Goal: Book appointment/travel/reservation

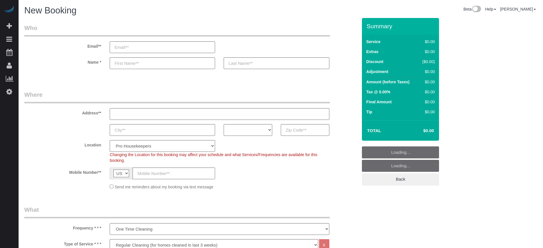
select select "4"
select select "number:9"
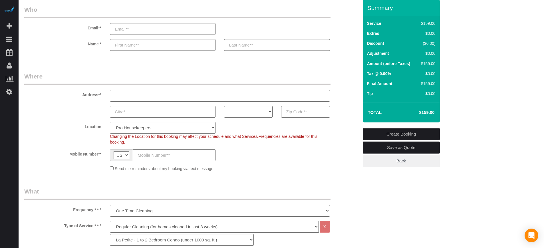
scroll to position [36, 0]
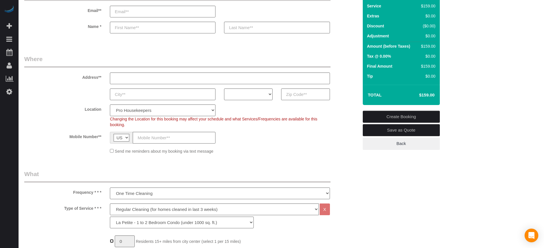
type input "1"
click at [248, 93] on select "AK AL AR AZ CA CO CT DC DE [GEOGRAPHIC_DATA] [GEOGRAPHIC_DATA] HI IA ID IL IN K…" at bounding box center [248, 95] width 49 height 12
select select "CA"
click at [224, 89] on select "AK AL AR AZ CA CO CT DC DE [GEOGRAPHIC_DATA] [GEOGRAPHIC_DATA] HI IA ID IL IN K…" at bounding box center [248, 95] width 49 height 12
click at [160, 109] on select "Pro Housekeepers [GEOGRAPHIC_DATA] [GEOGRAPHIC_DATA] [GEOGRAPHIC_DATA] [GEOGRAP…" at bounding box center [163, 110] width 106 height 12
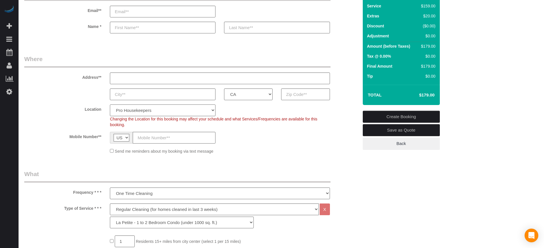
select select "3"
click at [110, 104] on select "Pro Housekeepers [GEOGRAPHIC_DATA] [GEOGRAPHIC_DATA] [GEOGRAPHIC_DATA] [GEOGRAP…" at bounding box center [163, 110] width 106 height 12
select select "object:1216"
select select "228"
click at [69, 118] on div "Location Pro Housekeepers [GEOGRAPHIC_DATA] [GEOGRAPHIC_DATA] [GEOGRAPHIC_DATA]…" at bounding box center [191, 115] width 343 height 23
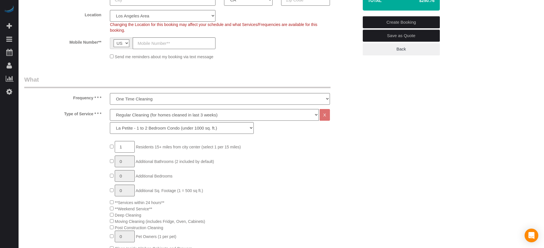
scroll to position [143, 0]
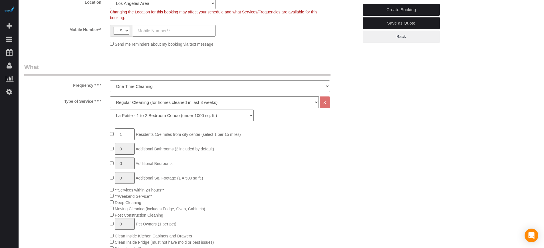
drag, startPoint x: 73, startPoint y: 83, endPoint x: 102, endPoint y: 103, distance: 35.0
click at [99, 102] on label "Type of Service * * *" at bounding box center [63, 100] width 86 height 8
click at [101, 102] on label "Type of Service * * *" at bounding box center [63, 100] width 86 height 8
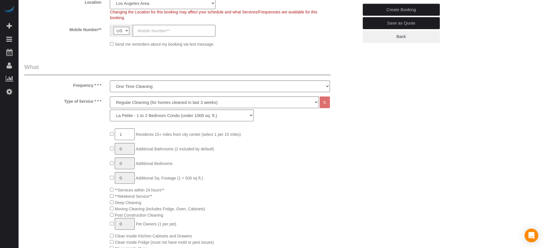
drag, startPoint x: 103, startPoint y: 102, endPoint x: 76, endPoint y: 88, distance: 30.3
click at [76, 88] on label "Frequency * * *" at bounding box center [63, 85] width 86 height 8
drag, startPoint x: 75, startPoint y: 87, endPoint x: 100, endPoint y: 103, distance: 29.8
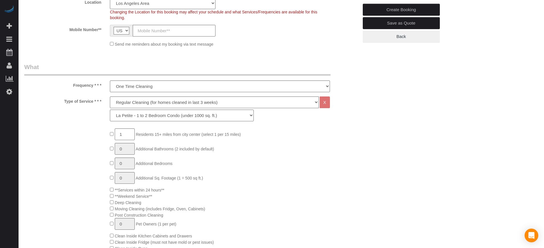
click at [100, 103] on label "Type of Service * * *" at bounding box center [63, 100] width 86 height 8
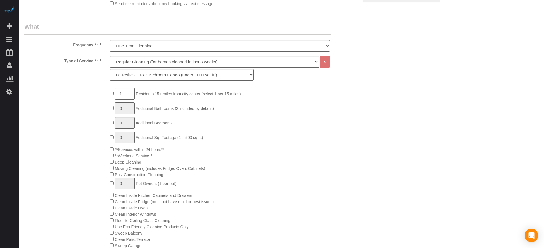
scroll to position [214, 0]
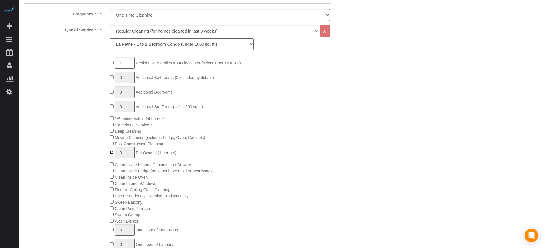
type input "1"
click at [122, 151] on input "1" at bounding box center [125, 153] width 20 height 12
type input "2"
click at [106, 148] on div "1 Residents 15+ miles from [GEOGRAPHIC_DATA] (select 1 per 15 miles) 0 Addition…" at bounding box center [234, 198] width 257 height 283
click at [272, 139] on div "1 Residents 15+ miles from [GEOGRAPHIC_DATA] (select 1 per 15 miles) 0 Addition…" at bounding box center [234, 198] width 257 height 283
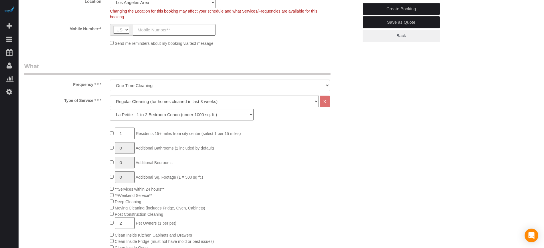
scroll to position [143, 0]
